Goal: Information Seeking & Learning: Learn about a topic

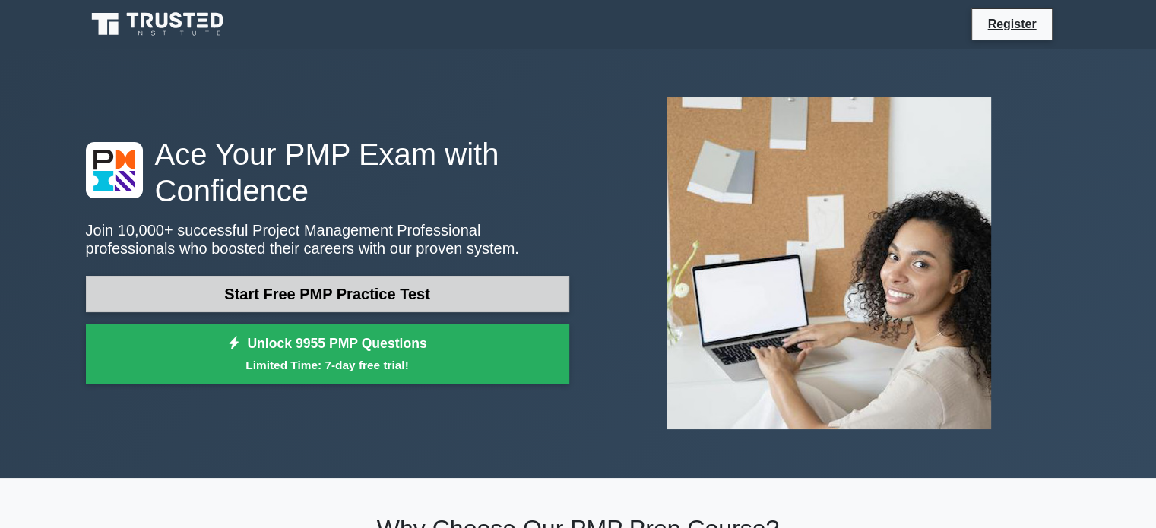
click at [401, 288] on link "Start Free PMP Practice Test" at bounding box center [328, 294] width 484 height 36
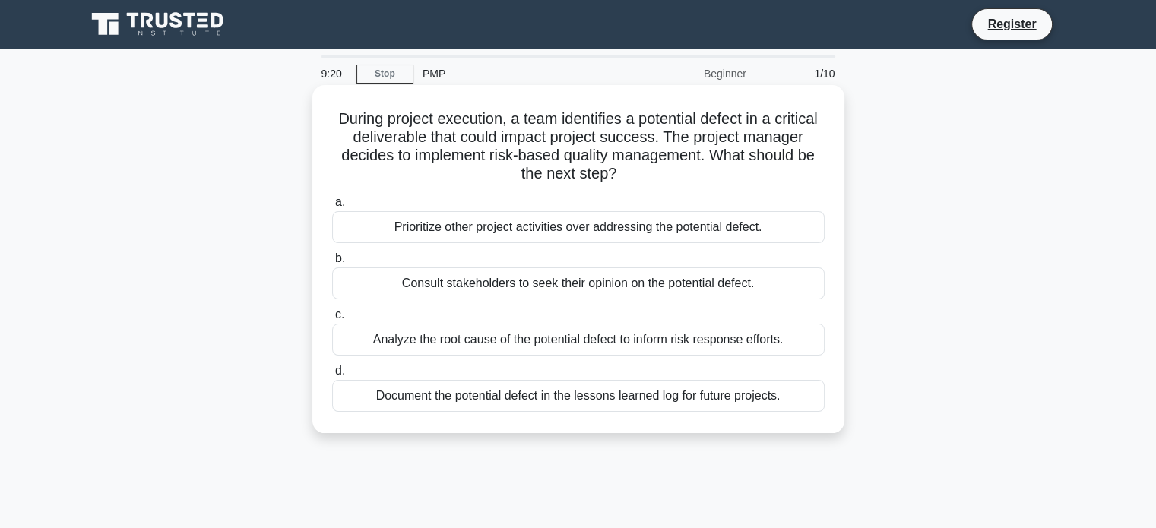
click at [611, 398] on div "Document the potential defect in the lessons learned log for future projects." at bounding box center [578, 396] width 493 height 32
click at [332, 376] on input "d. Document the potential defect in the lessons learned log for future projects." at bounding box center [332, 371] width 0 height 10
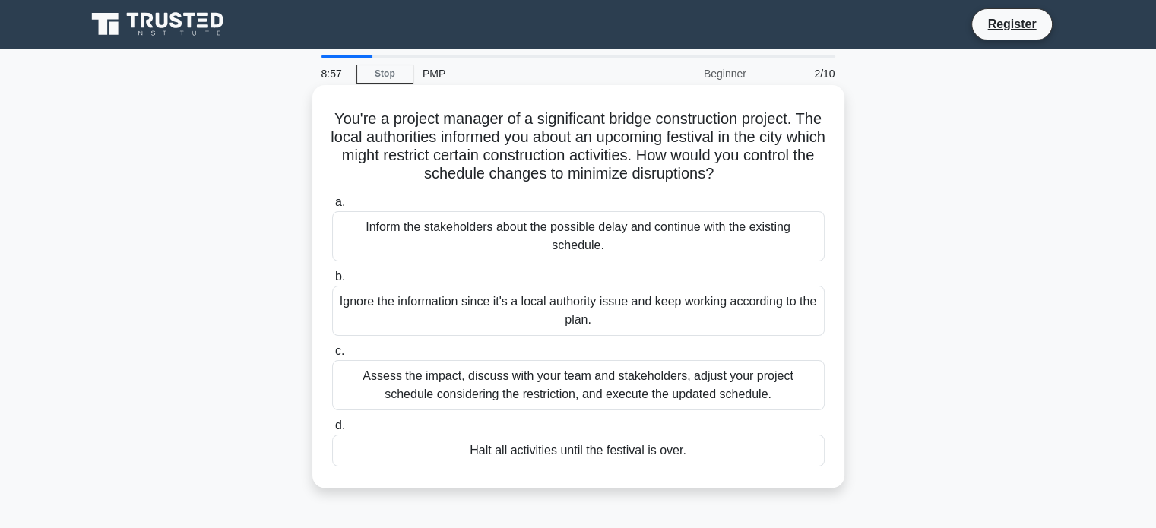
click at [607, 388] on div "Assess the impact, discuss with your team and stakeholders, adjust your project…" at bounding box center [578, 385] width 493 height 50
click at [332, 357] on input "c. Assess the impact, discuss with your team and stakeholders, adjust your proj…" at bounding box center [332, 352] width 0 height 10
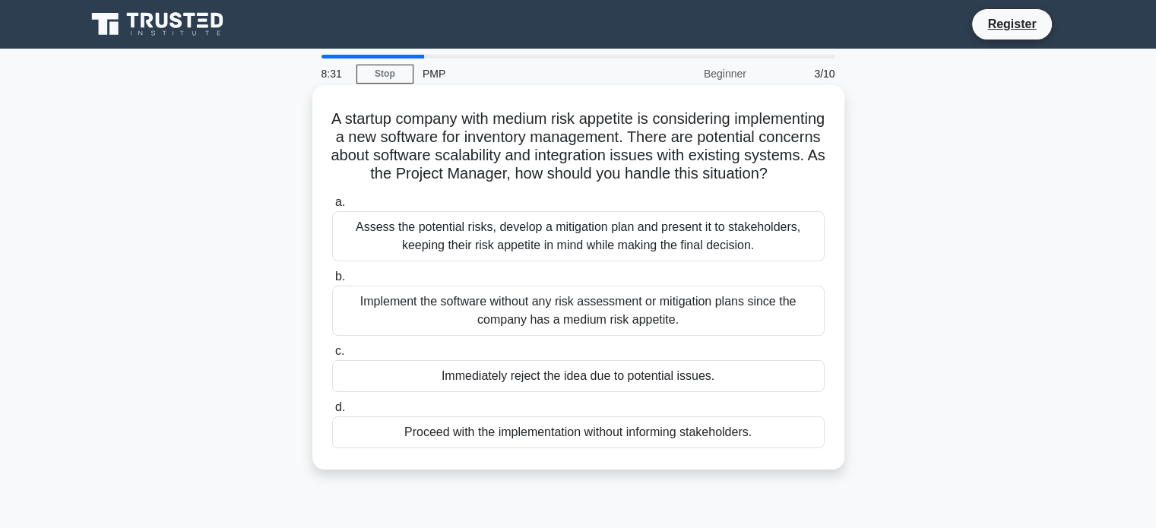
click at [586, 261] on div "Assess the potential risks, develop a mitigation plan and present it to stakeho…" at bounding box center [578, 236] width 493 height 50
click at [332, 208] on input "a. Assess the potential risks, develop a mitigation plan and present it to stak…" at bounding box center [332, 203] width 0 height 10
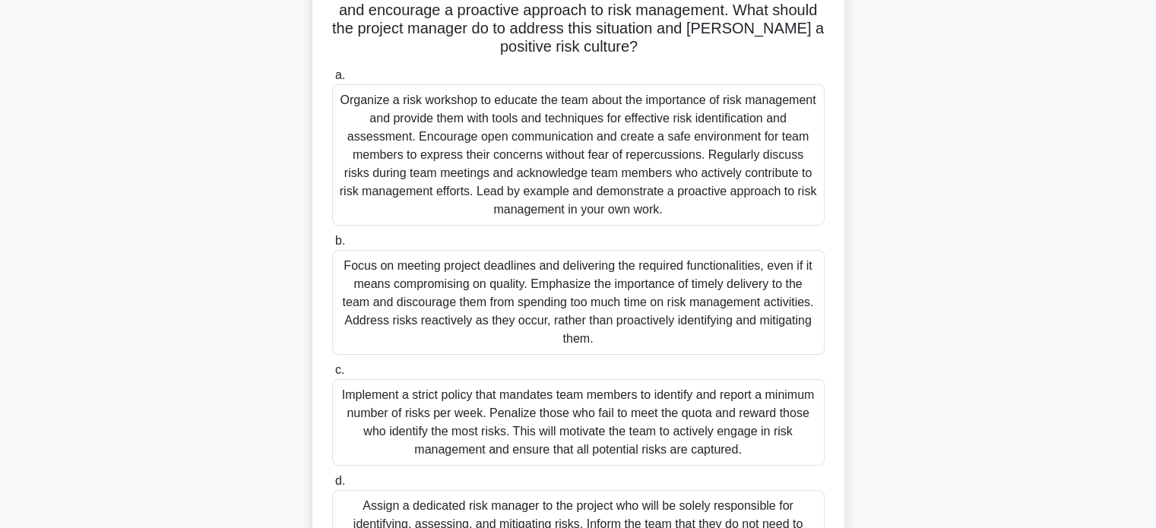
scroll to position [304, 0]
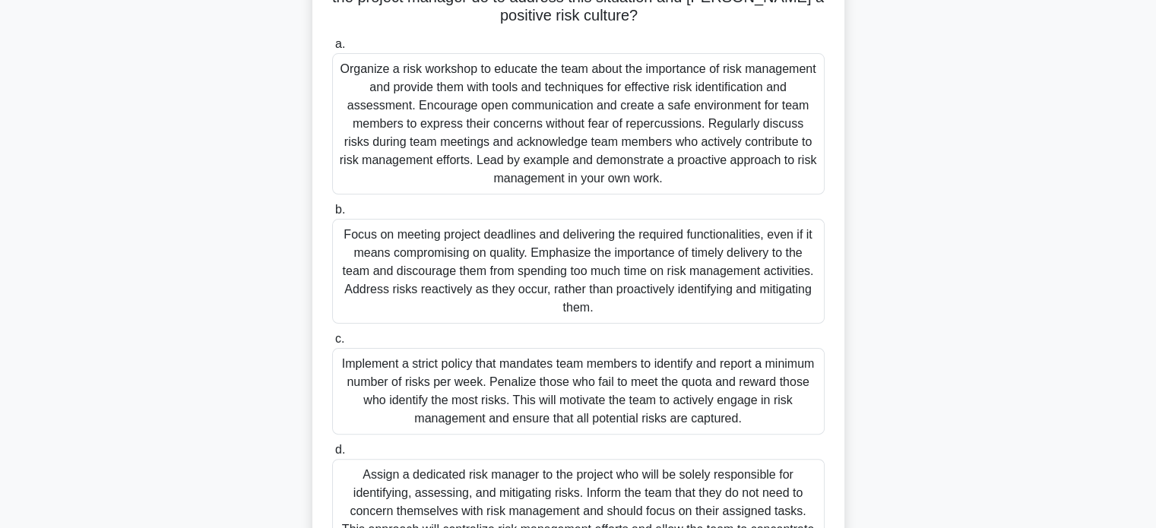
click at [536, 152] on div "Organize a risk workshop to educate the team about the importance of risk manag…" at bounding box center [578, 123] width 493 height 141
click at [332, 49] on input "a. Organize a risk workshop to educate the team about the importance of risk ma…" at bounding box center [332, 45] width 0 height 10
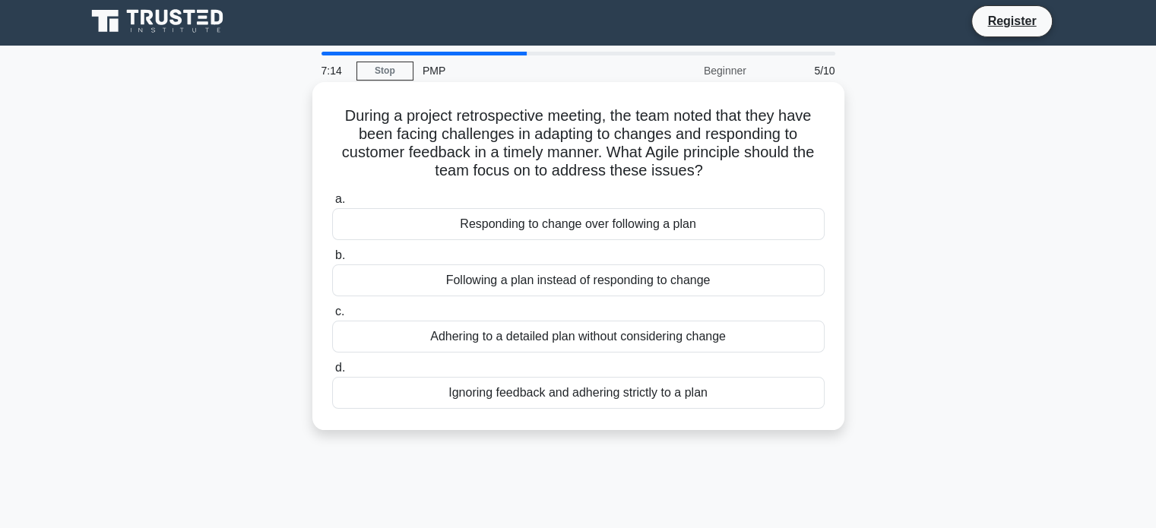
scroll to position [0, 0]
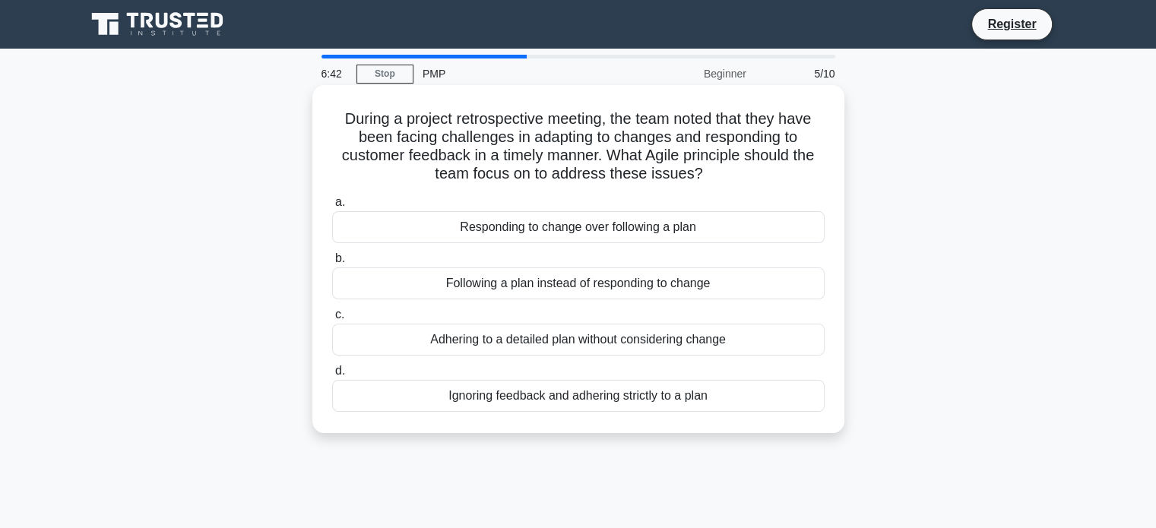
click at [585, 229] on div "Responding to change over following a plan" at bounding box center [578, 227] width 493 height 32
click at [332, 208] on input "a. Responding to change over following a plan" at bounding box center [332, 203] width 0 height 10
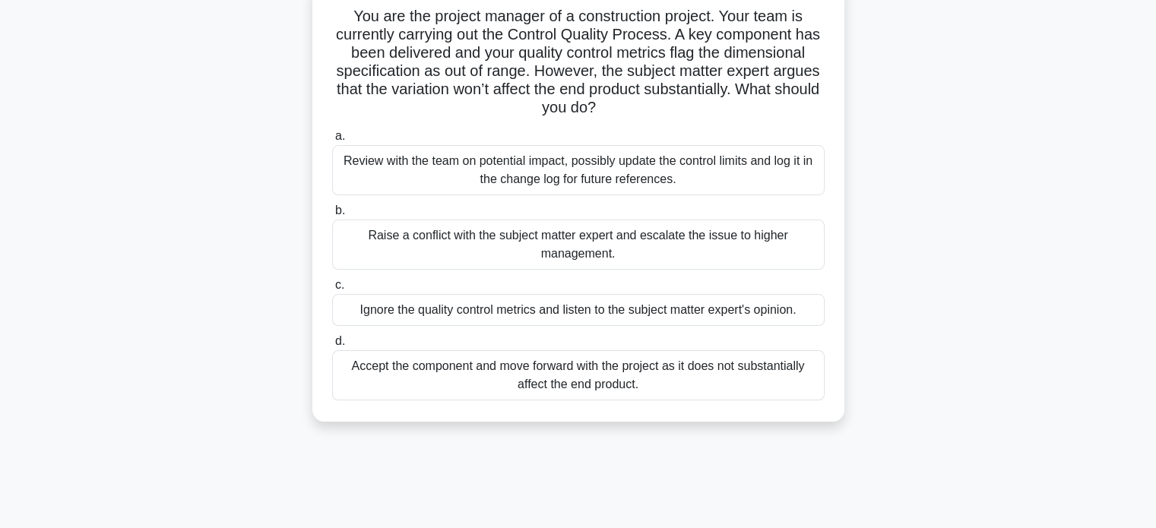
scroll to position [76, 0]
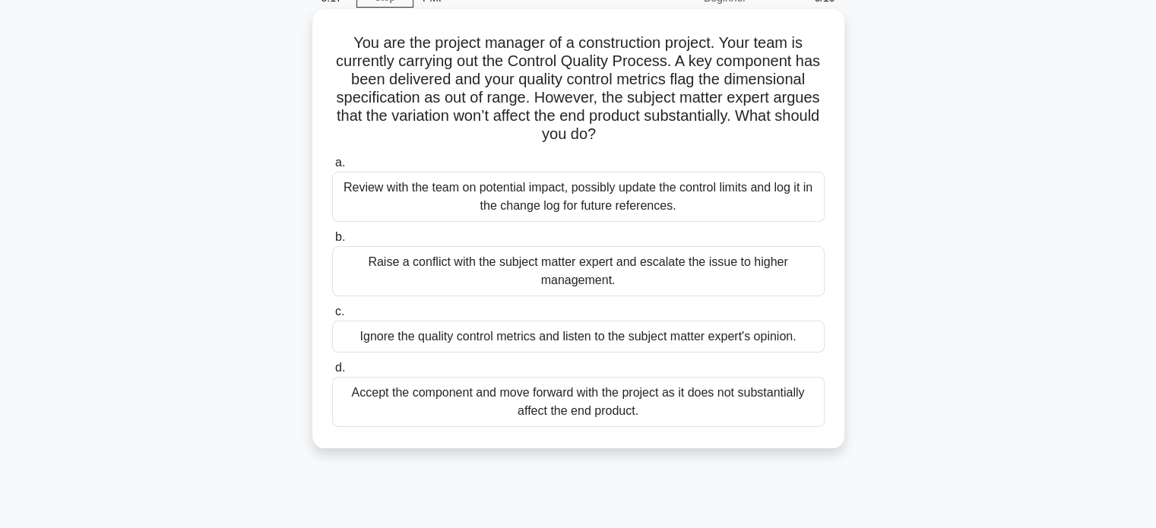
click at [605, 203] on div "Review with the team on potential impact, possibly update the control limits an…" at bounding box center [578, 197] width 493 height 50
click at [332, 168] on input "a. Review with the team on potential impact, possibly update the control limits…" at bounding box center [332, 163] width 0 height 10
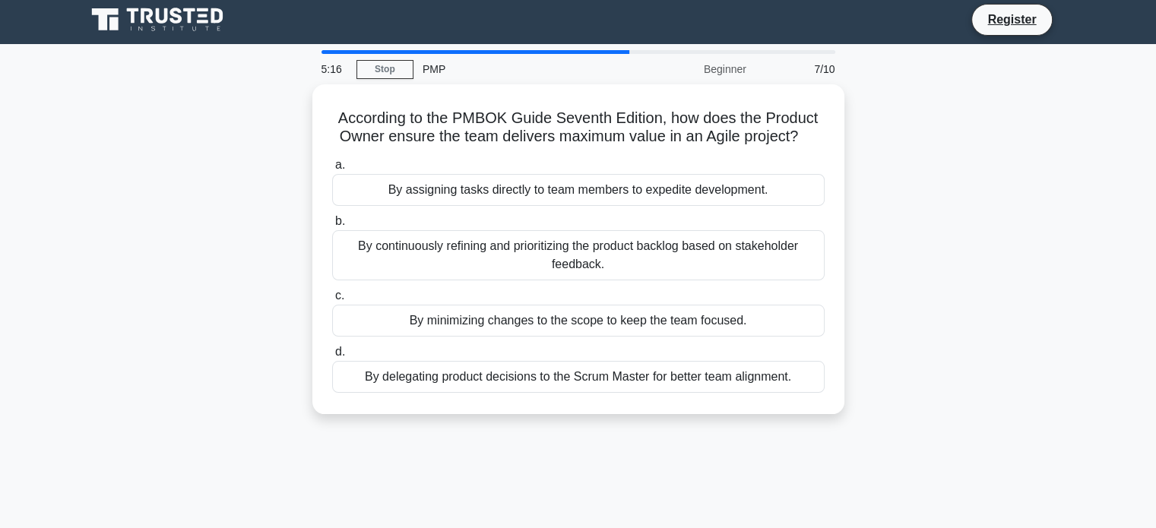
scroll to position [0, 0]
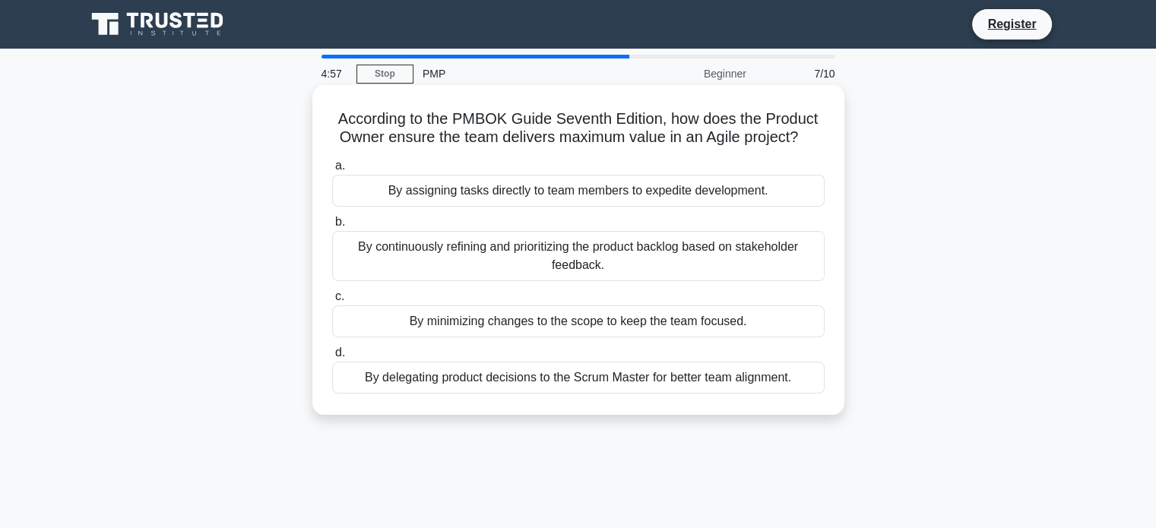
click at [698, 259] on div "By continuously refining and prioritizing the product backlog based on stakehol…" at bounding box center [578, 256] width 493 height 50
click at [332, 227] on input "b. By continuously refining and prioritizing the product backlog based on stake…" at bounding box center [332, 222] width 0 height 10
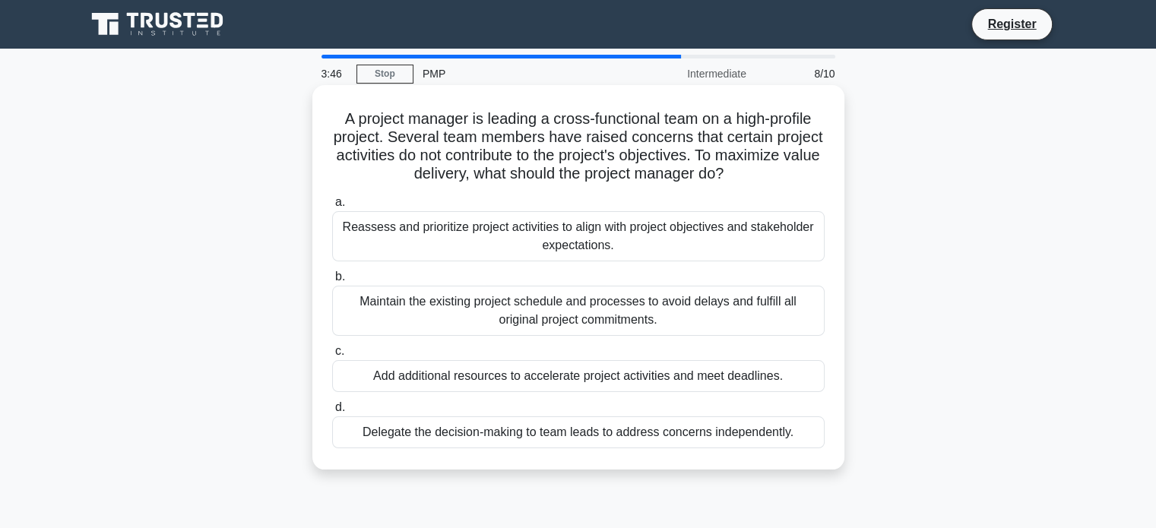
click at [653, 239] on div "Reassess and prioritize project activities to align with project objectives and…" at bounding box center [578, 236] width 493 height 50
click at [332, 208] on input "a. Reassess and prioritize project activities to align with project objectives …" at bounding box center [332, 203] width 0 height 10
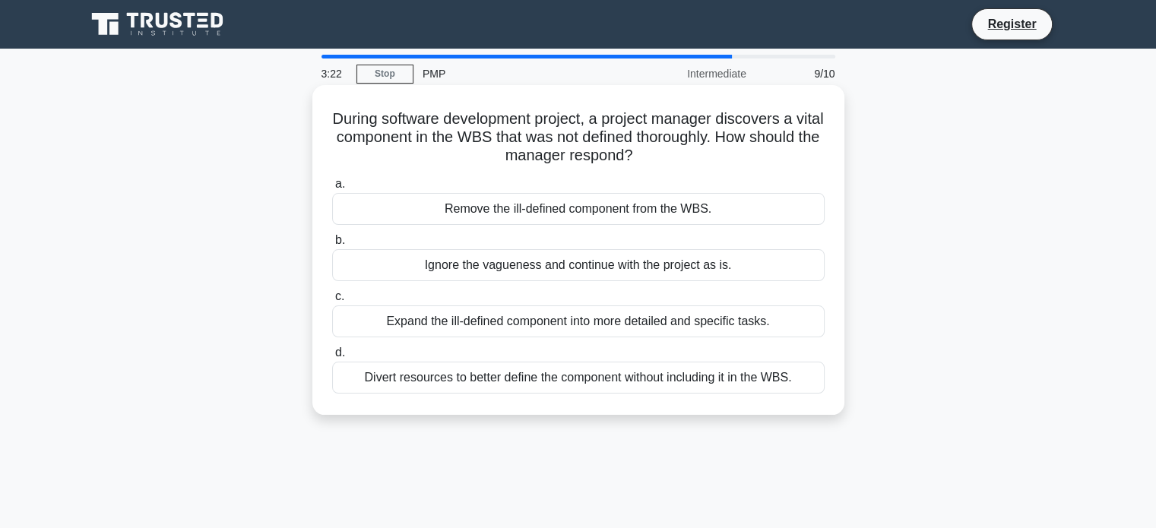
click at [581, 318] on div "Expand the ill-defined component into more detailed and specific tasks." at bounding box center [578, 322] width 493 height 32
click at [332, 302] on input "c. Expand the ill-defined component into more detailed and specific tasks." at bounding box center [332, 297] width 0 height 10
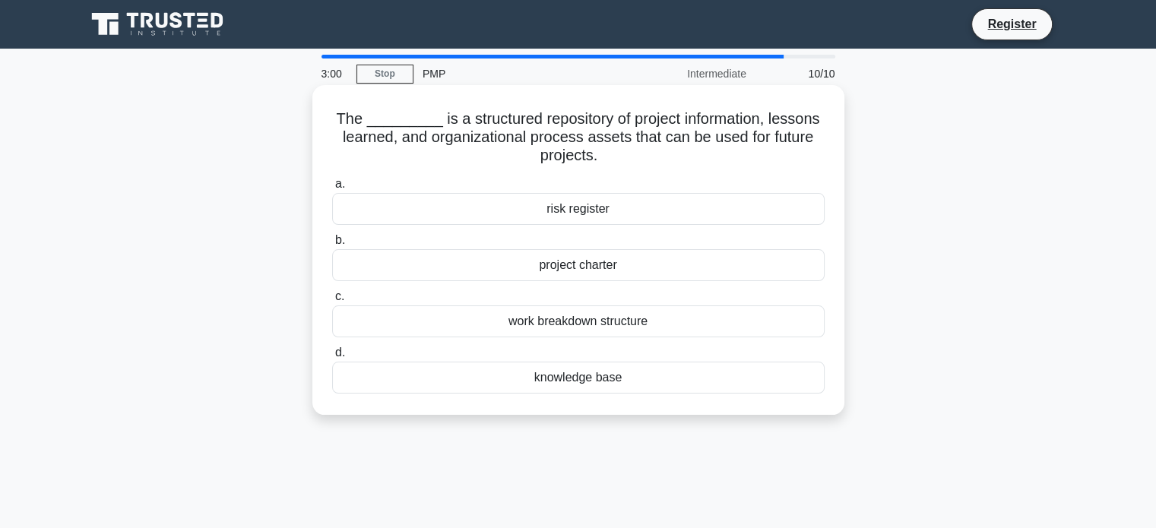
click at [601, 383] on div "knowledge base" at bounding box center [578, 378] width 493 height 32
click at [332, 358] on input "d. knowledge base" at bounding box center [332, 353] width 0 height 10
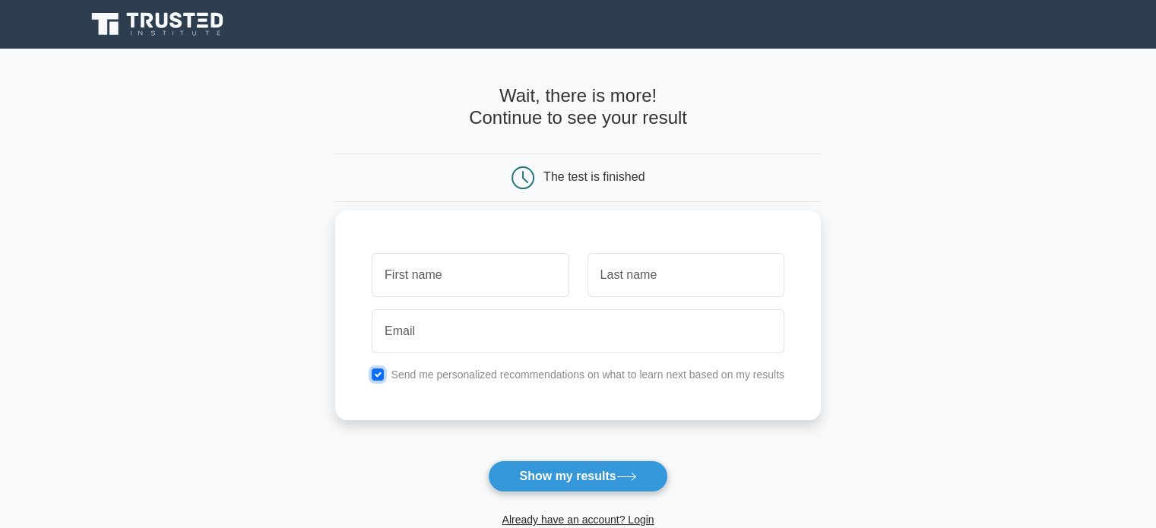
click at [382, 375] on input "checkbox" at bounding box center [378, 375] width 12 height 12
checkbox input "false"
click at [575, 483] on button "Show my results" at bounding box center [577, 477] width 179 height 32
click at [450, 267] on input "text" at bounding box center [470, 275] width 197 height 44
type input "Mohan"
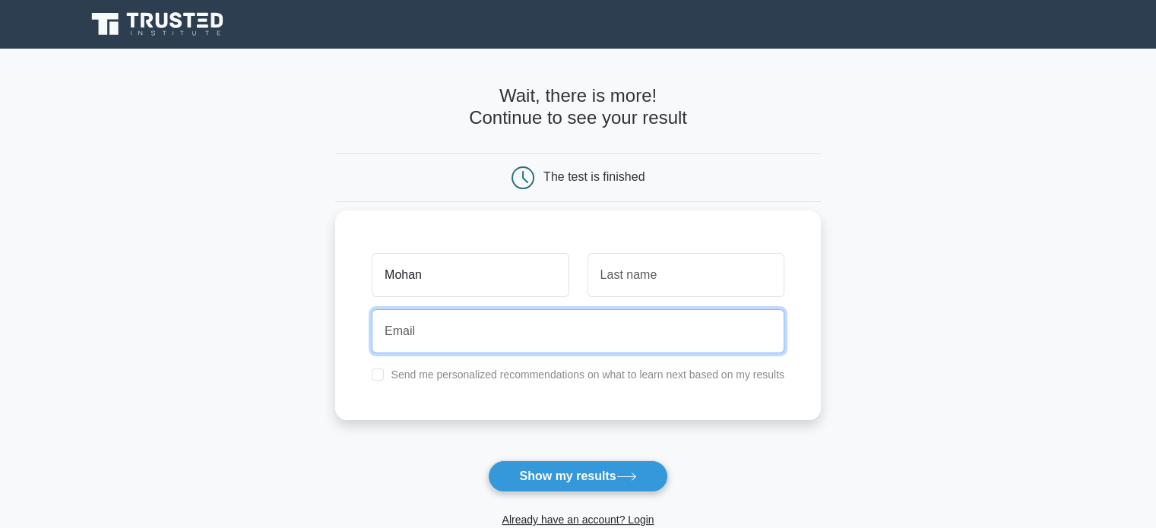
click at [480, 325] on input "email" at bounding box center [578, 331] width 413 height 44
type input "kmohank3112@gmail.com"
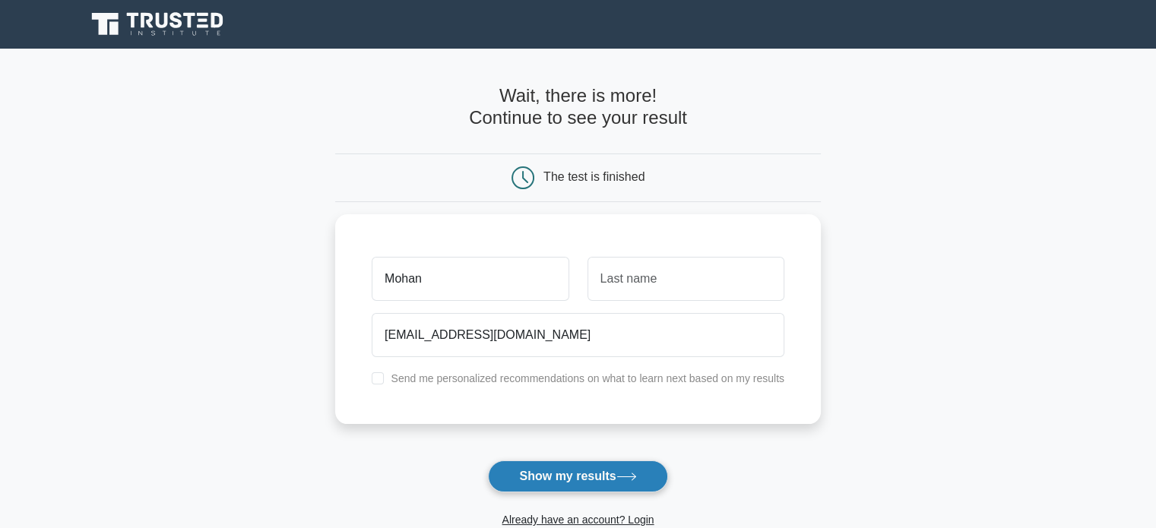
click at [566, 474] on button "Show my results" at bounding box center [577, 477] width 179 height 32
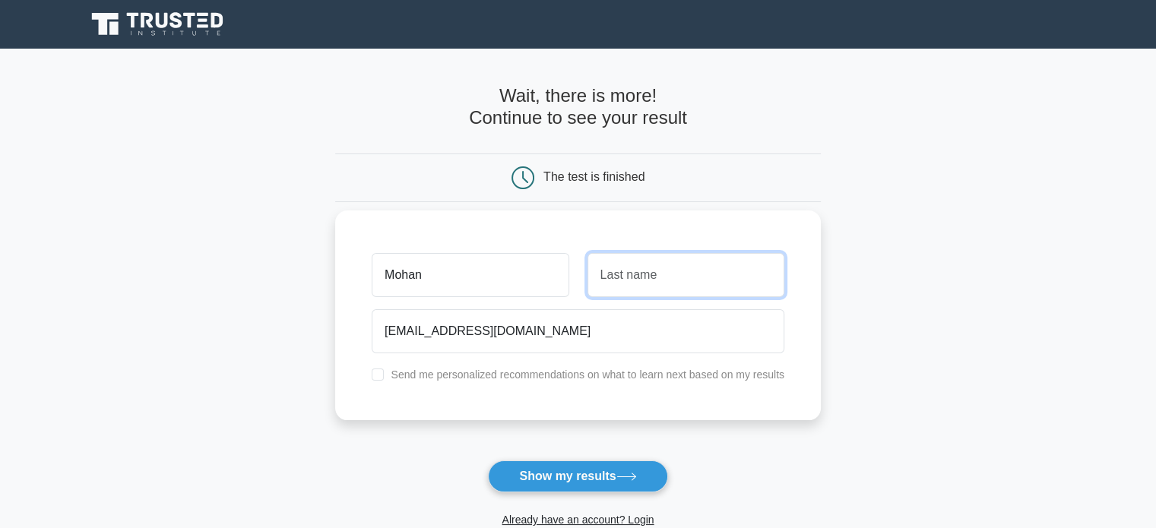
click at [640, 268] on input "text" at bounding box center [686, 275] width 197 height 44
type input "Kumar"
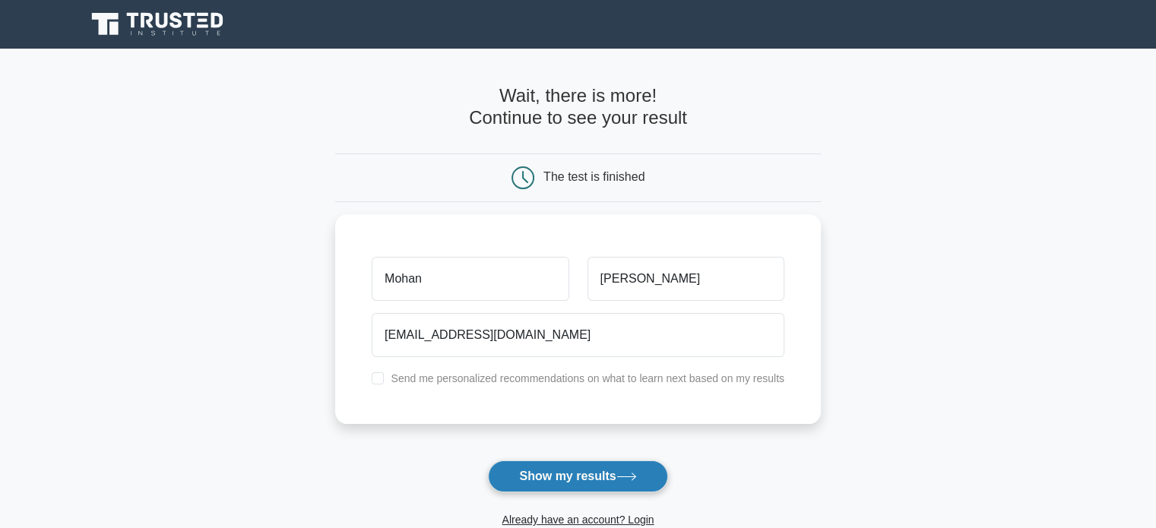
click at [604, 475] on button "Show my results" at bounding box center [577, 477] width 179 height 32
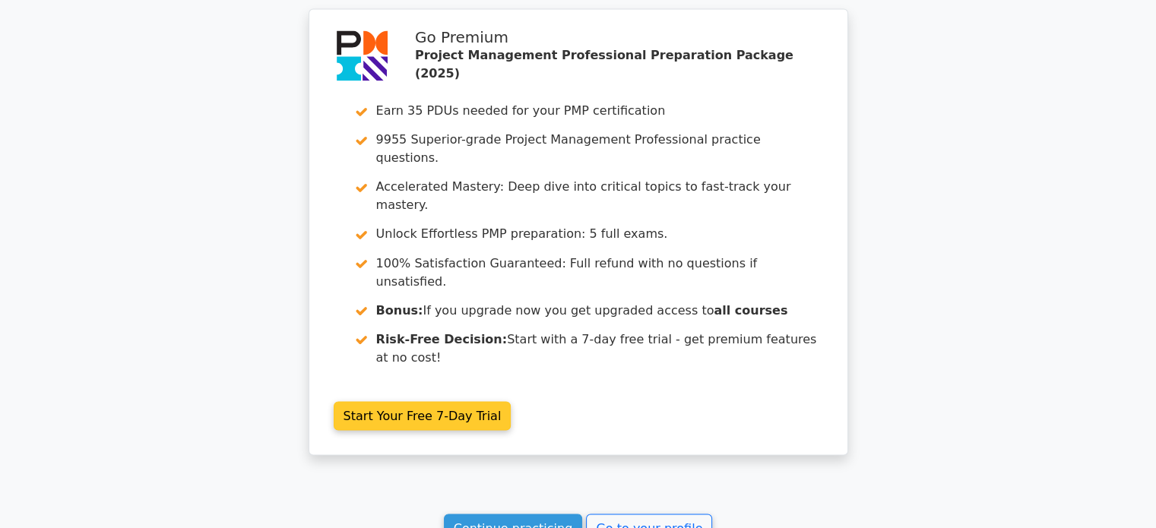
scroll to position [2661, 0]
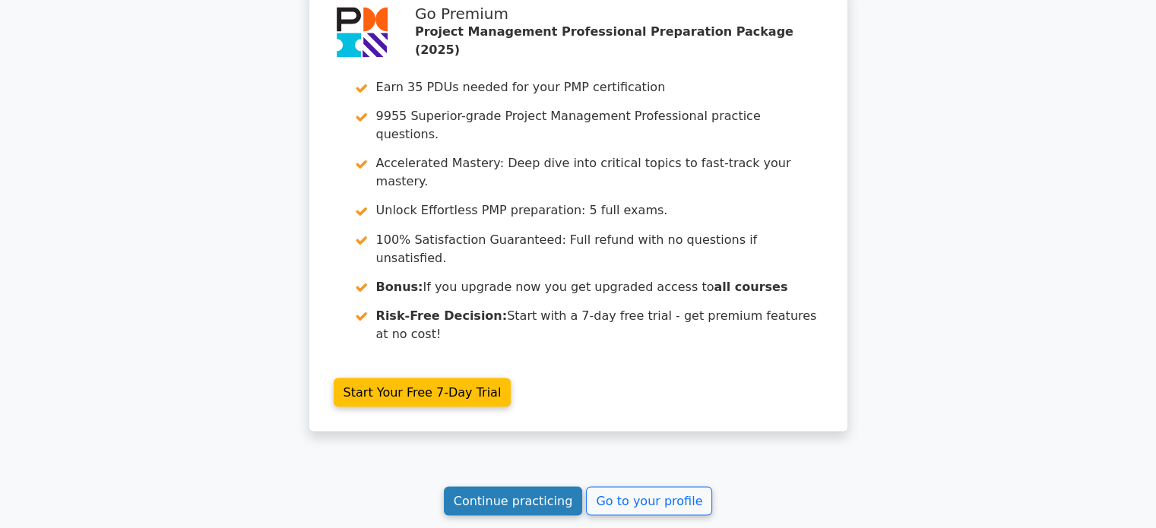
click at [509, 487] on link "Continue practicing" at bounding box center [513, 501] width 139 height 29
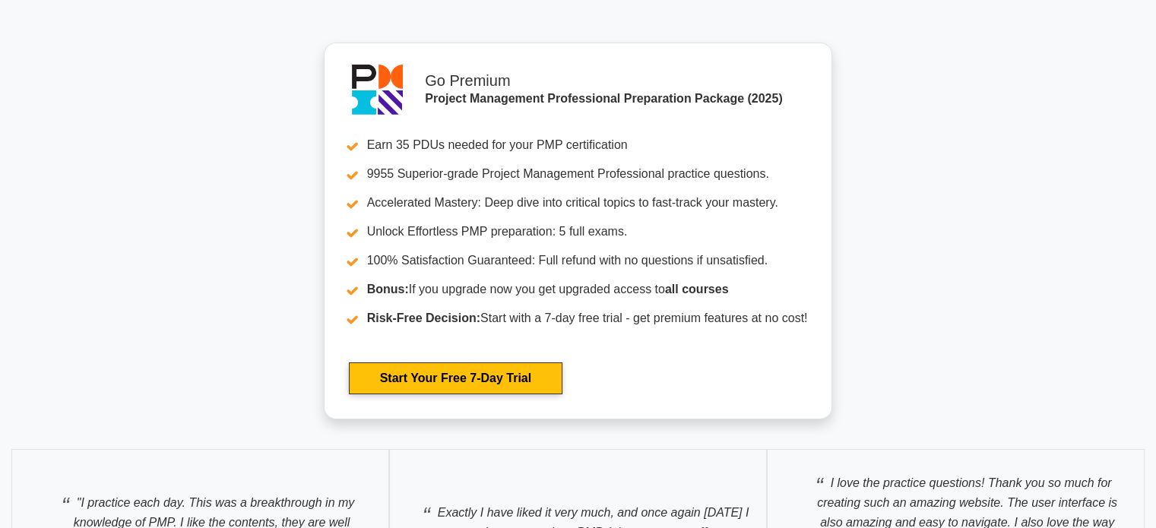
scroll to position [5702, 0]
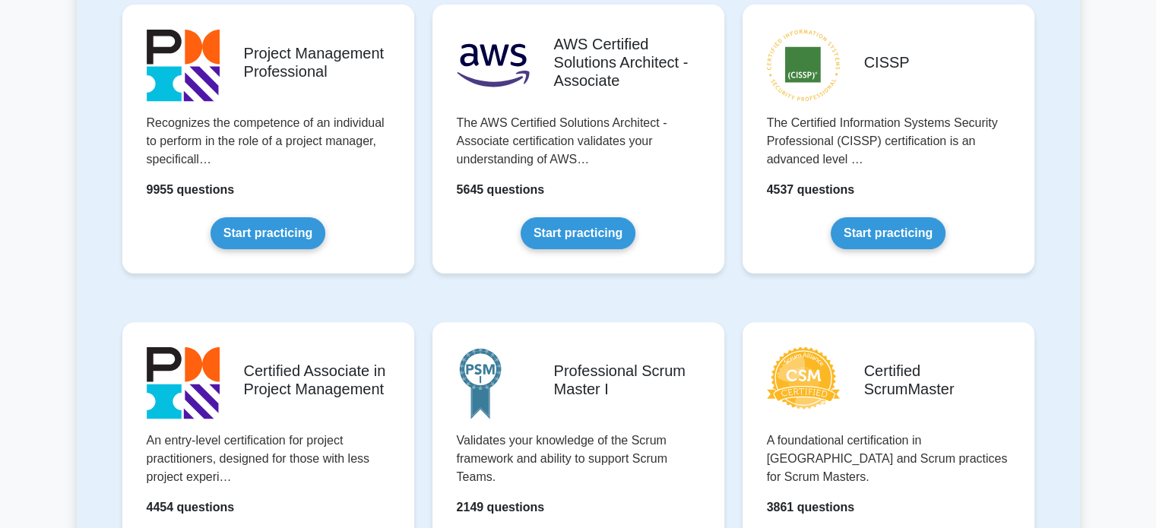
scroll to position [228, 0]
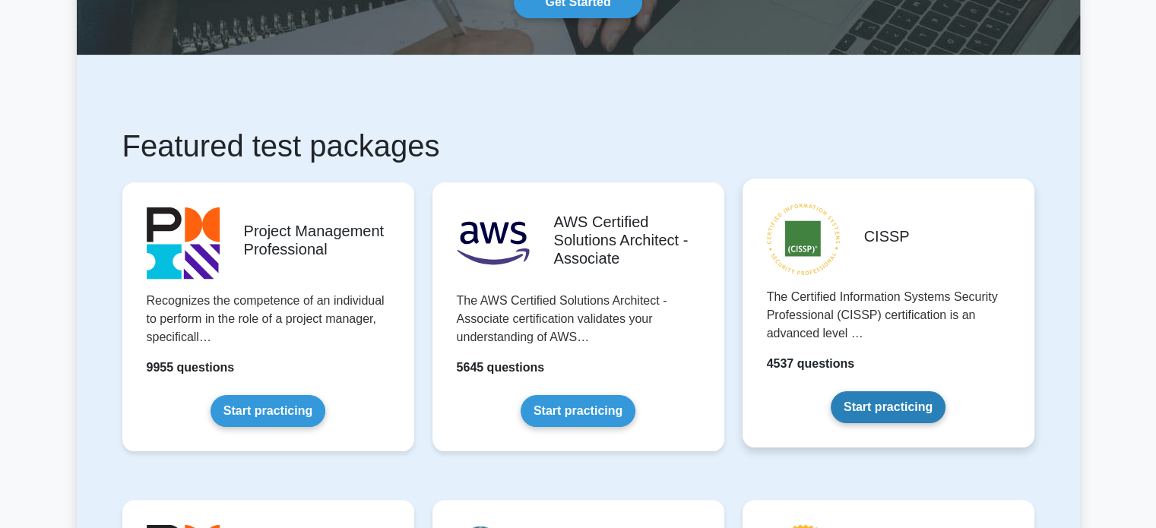
click at [889, 406] on link "Start practicing" at bounding box center [888, 408] width 115 height 32
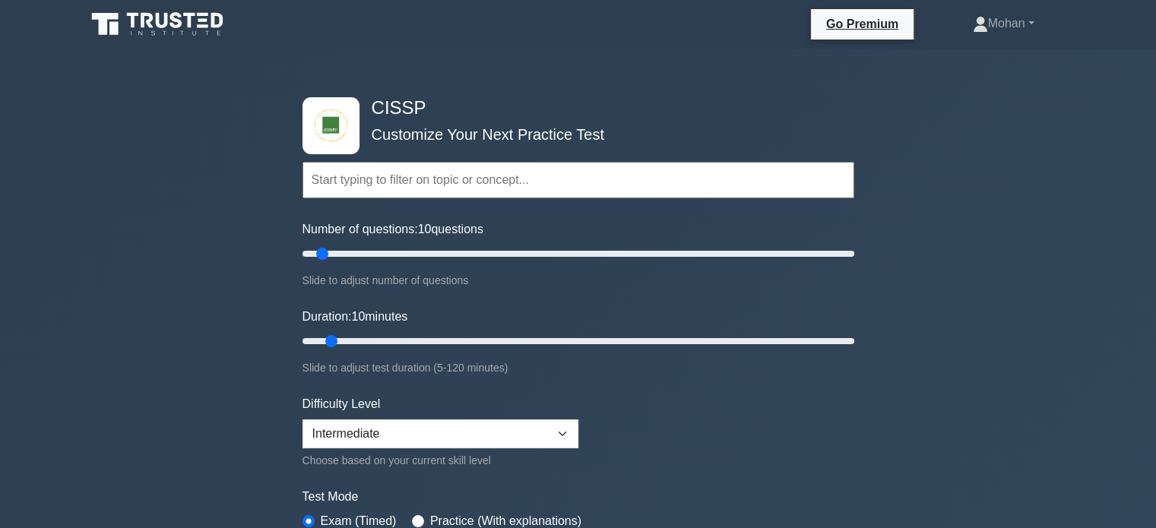
scroll to position [304, 0]
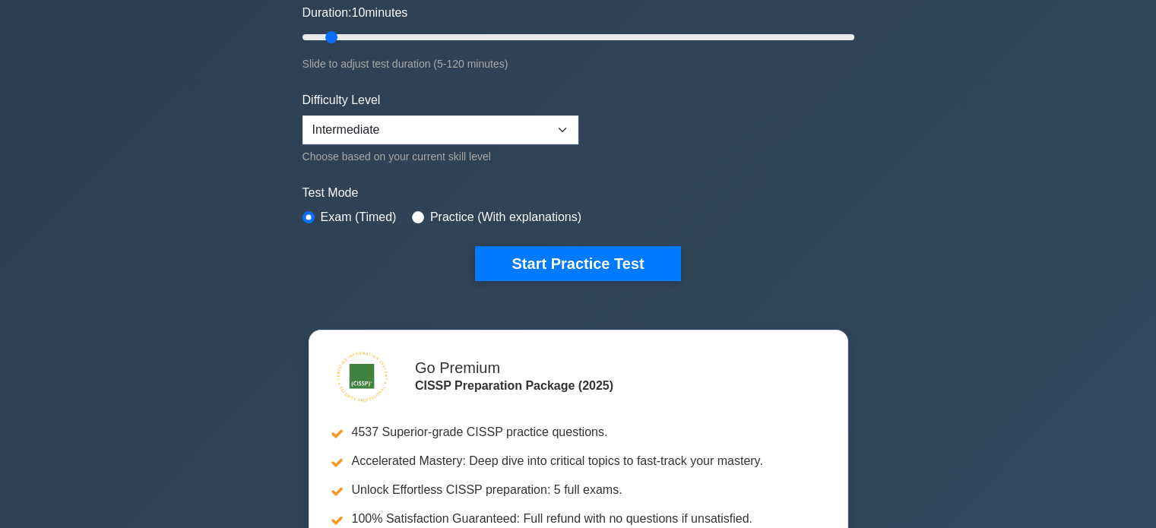
drag, startPoint x: 958, startPoint y: 319, endPoint x: 1038, endPoint y: 385, distance: 104.3
click at [1038, 385] on div "CISSP Customize Your Next Practice Test Topics Security and Risk Management Ass…" at bounding box center [578, 221] width 1156 height 952
click at [561, 127] on select "Beginner Intermediate Expert" at bounding box center [441, 130] width 276 height 29
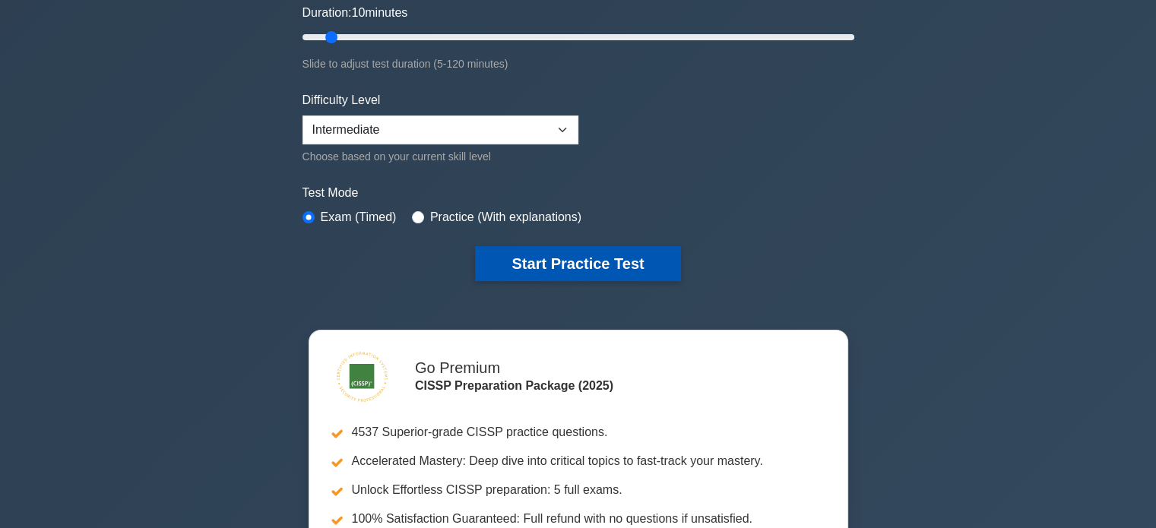
click at [597, 256] on button "Start Practice Test" at bounding box center [577, 263] width 205 height 35
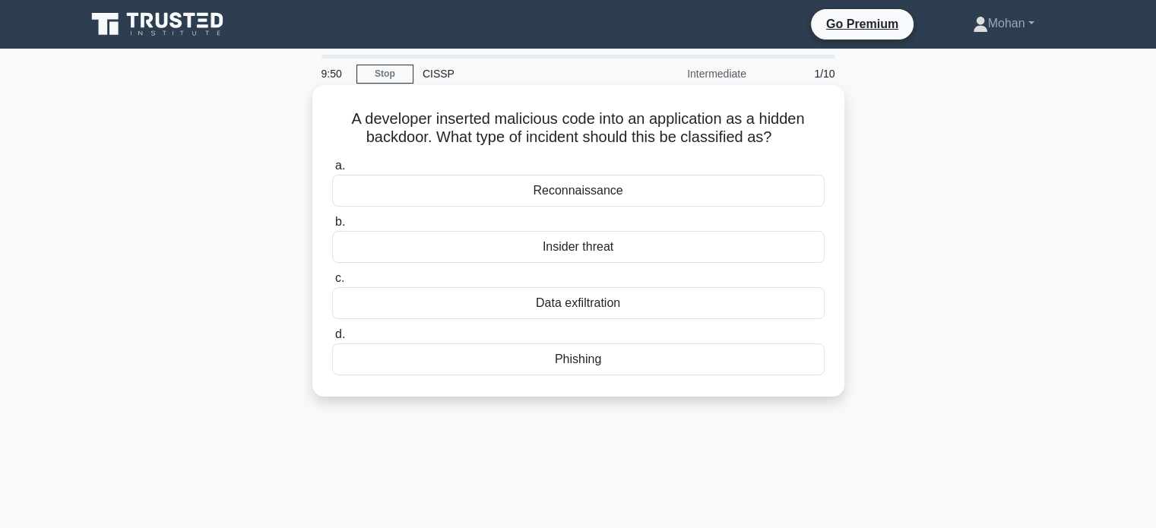
click at [593, 363] on div "Phishing" at bounding box center [578, 360] width 493 height 32
click at [332, 340] on input "d. [GEOGRAPHIC_DATA]" at bounding box center [332, 335] width 0 height 10
